Goal: Transaction & Acquisition: Book appointment/travel/reservation

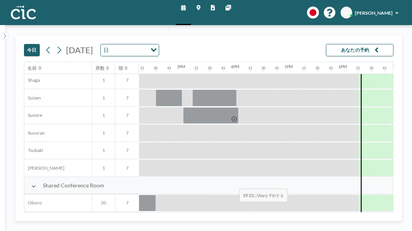
scroll to position [389, 819]
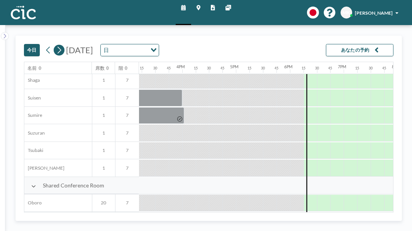
click at [56, 45] on icon at bounding box center [59, 50] width 6 height 10
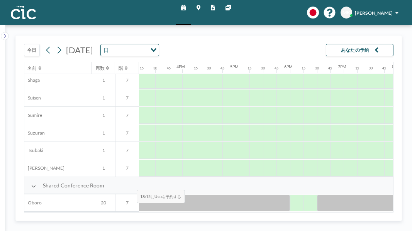
scroll to position [389, 803]
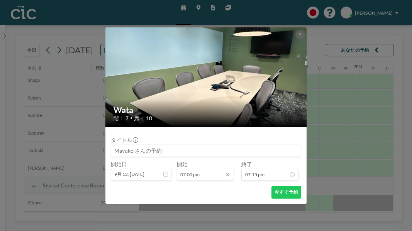
scroll to position [895, 0]
click at [229, 195] on div "[PERSON_NAME] 階： 7 • 席： 10 タイトル 開始日 9月 12, [DATE] 開始 07:00 pm - 終了 07:15 pm 今すぐ…" at bounding box center [206, 115] width 412 height 231
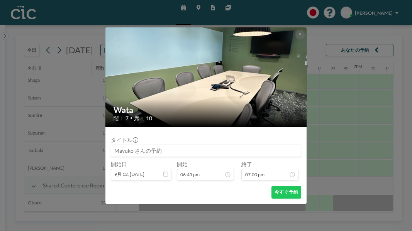
click at [183, 195] on div "[PERSON_NAME] 階： 7 • 席： 10 タイトル 開始日 9月 12, [DATE] 開始 06:45 pm - 終了 07:00 pm 今すぐ…" at bounding box center [206, 115] width 412 height 231
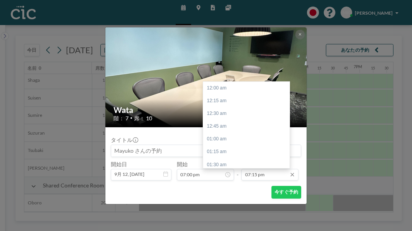
scroll to position [907, 0]
click at [249, 169] on input "07:15 pm" at bounding box center [269, 175] width 57 height 12
click at [231, 210] on div "08:15 pm" at bounding box center [246, 216] width 86 height 13
type input "08:15 pm"
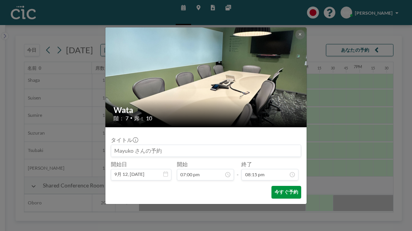
scroll to position [954, 0]
click at [271, 186] on button "今すぐ予約" at bounding box center [286, 192] width 30 height 13
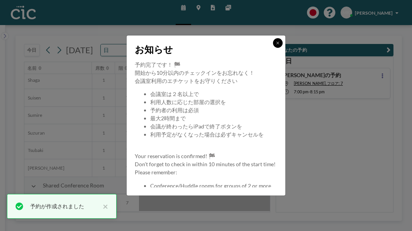
click at [273, 47] on button at bounding box center [277, 42] width 9 height 9
